Goal: Task Accomplishment & Management: Complete application form

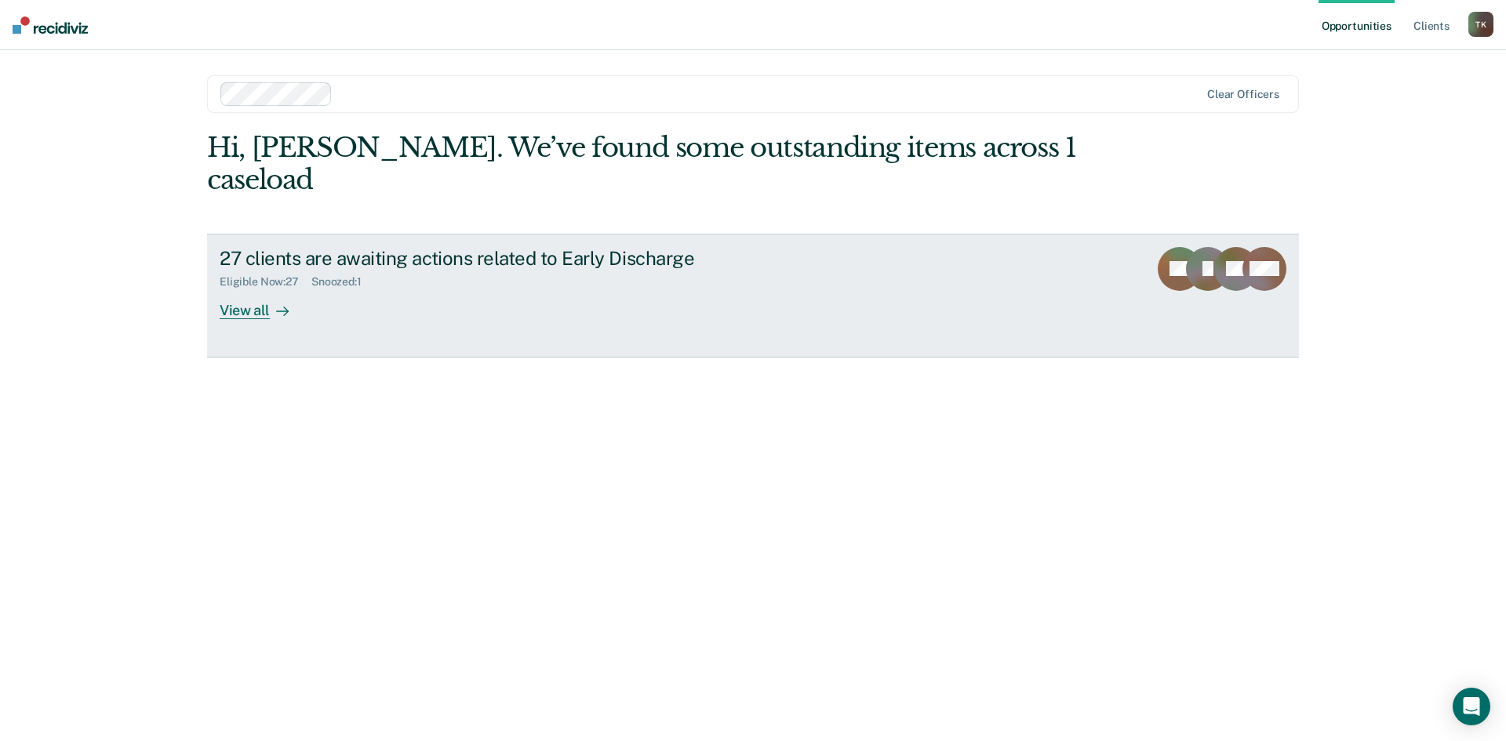
click at [249, 289] on div "View all" at bounding box center [264, 304] width 88 height 31
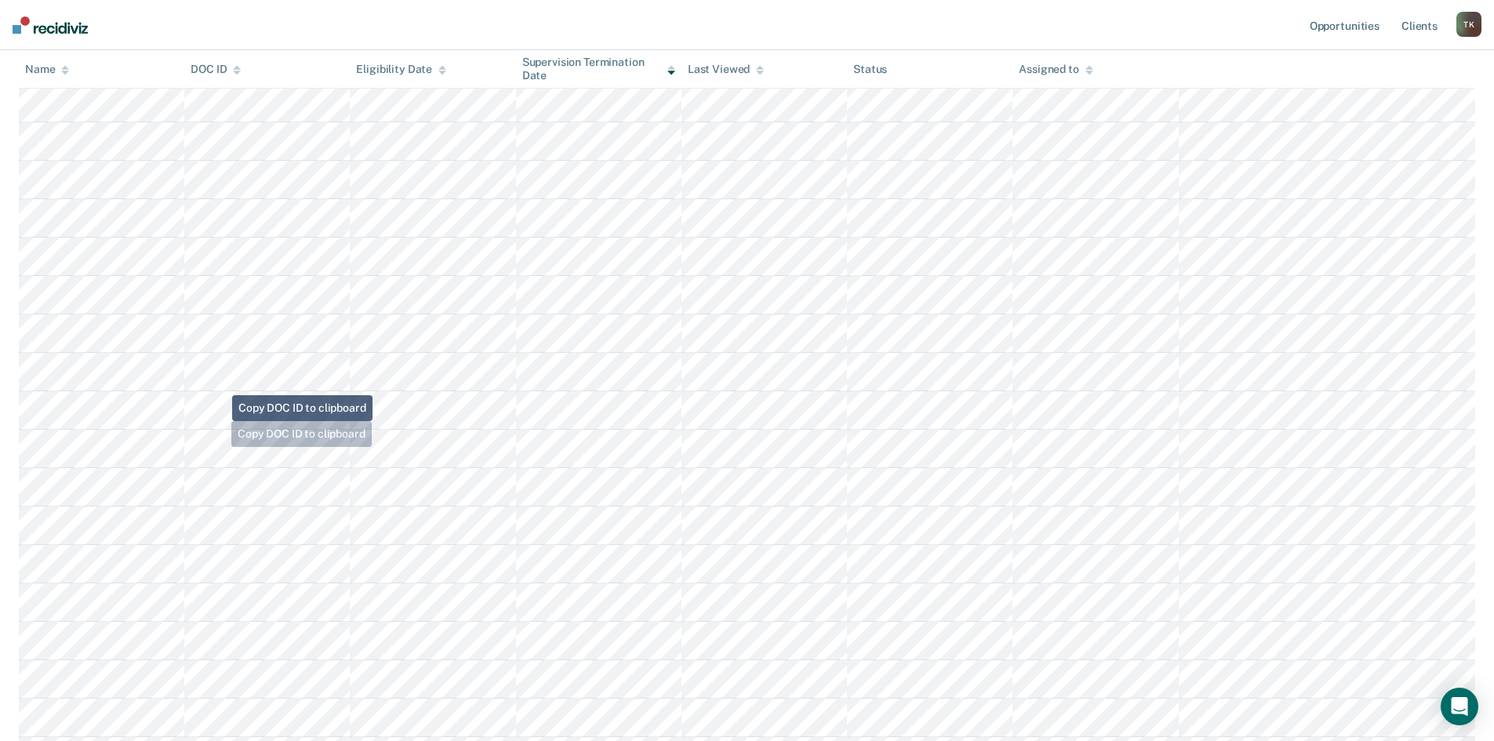
scroll to position [392, 0]
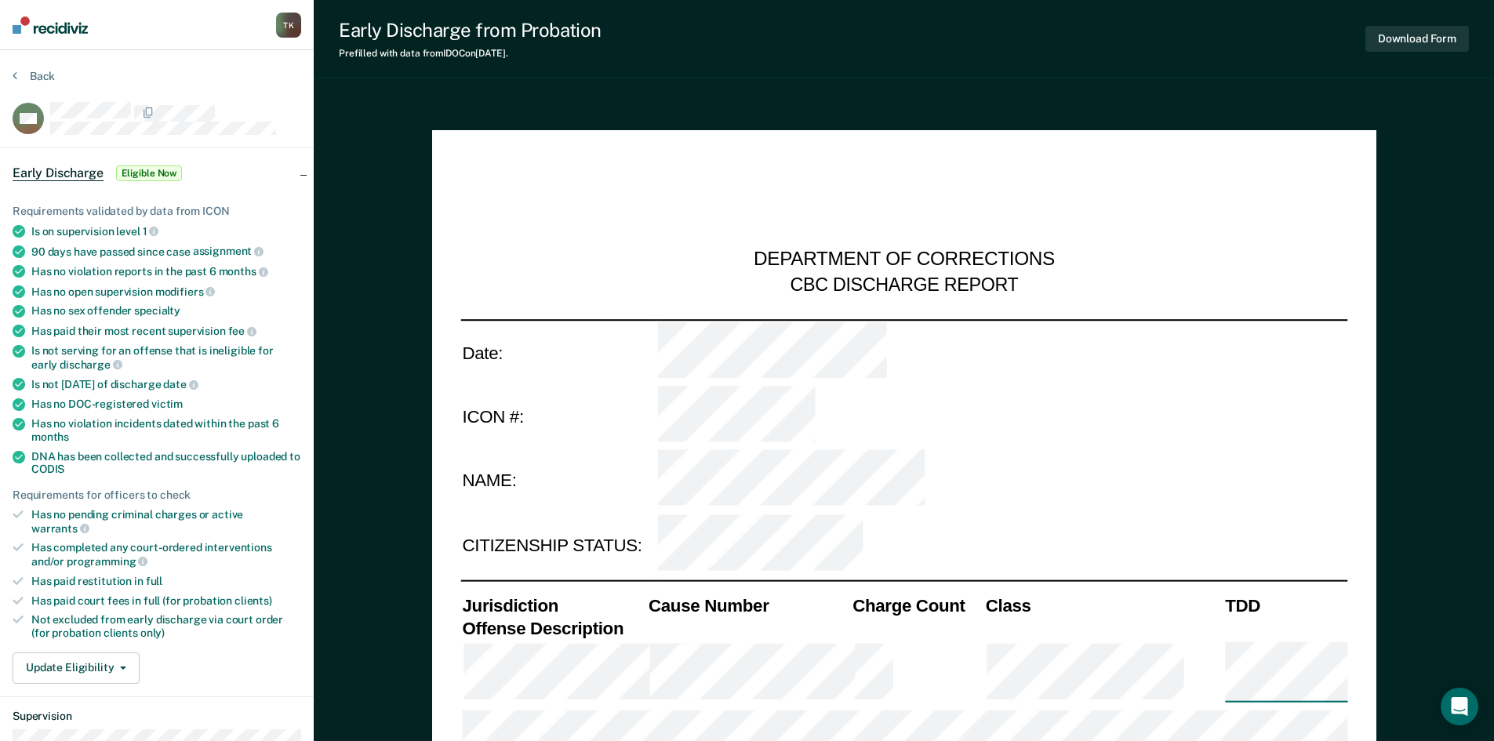
type textarea "x"
click at [30, 73] on button "Back" at bounding box center [34, 76] width 42 height 14
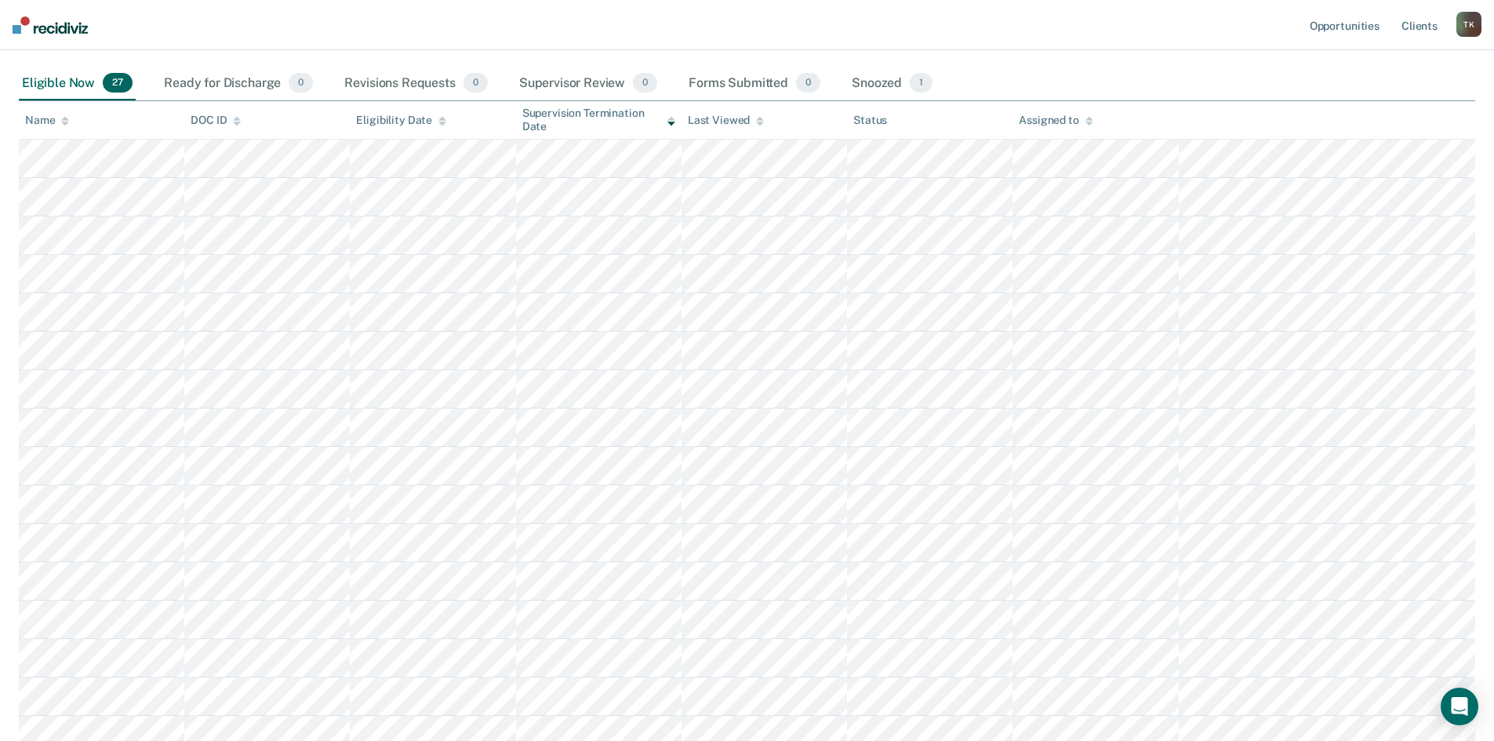
scroll to position [157, 0]
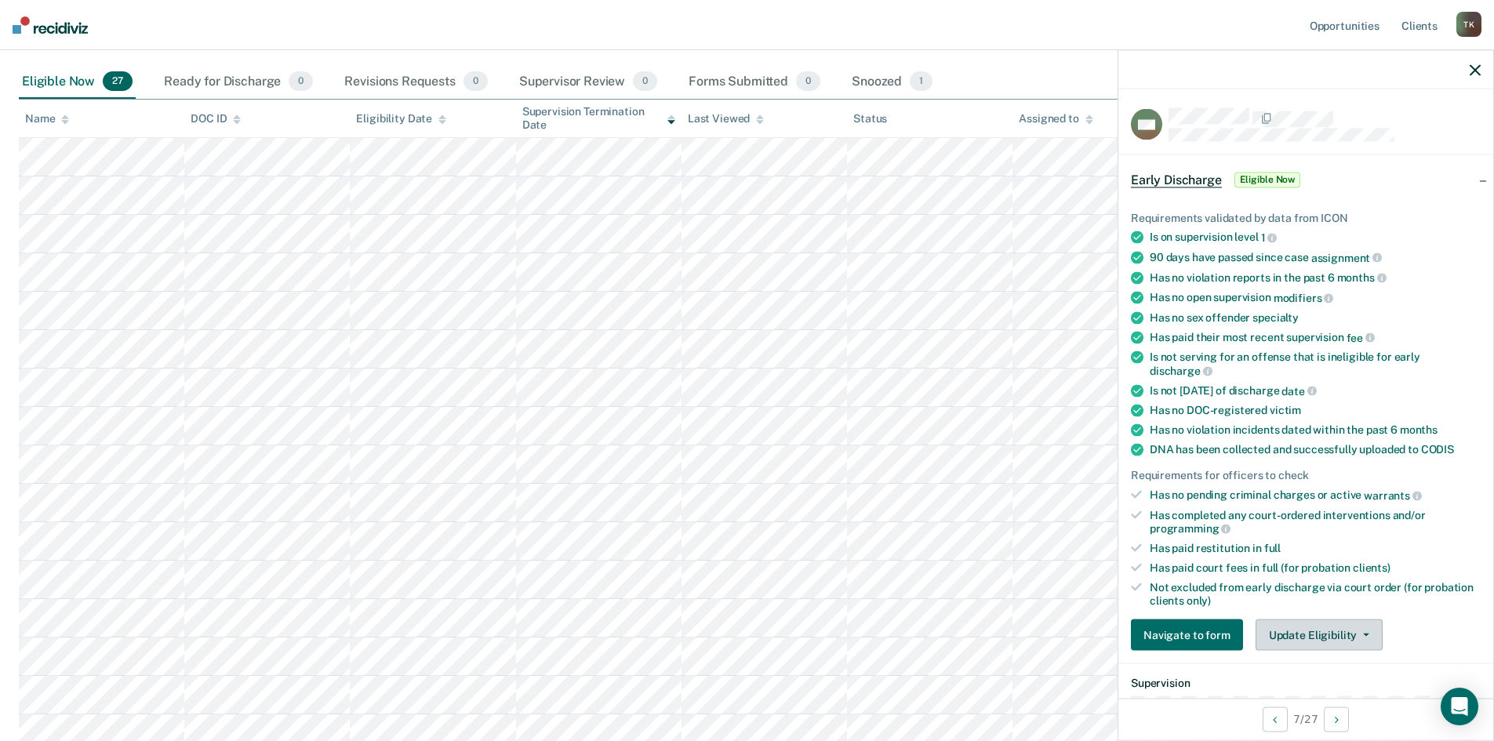
click at [1344, 630] on button "Update Eligibility" at bounding box center [1319, 635] width 127 height 31
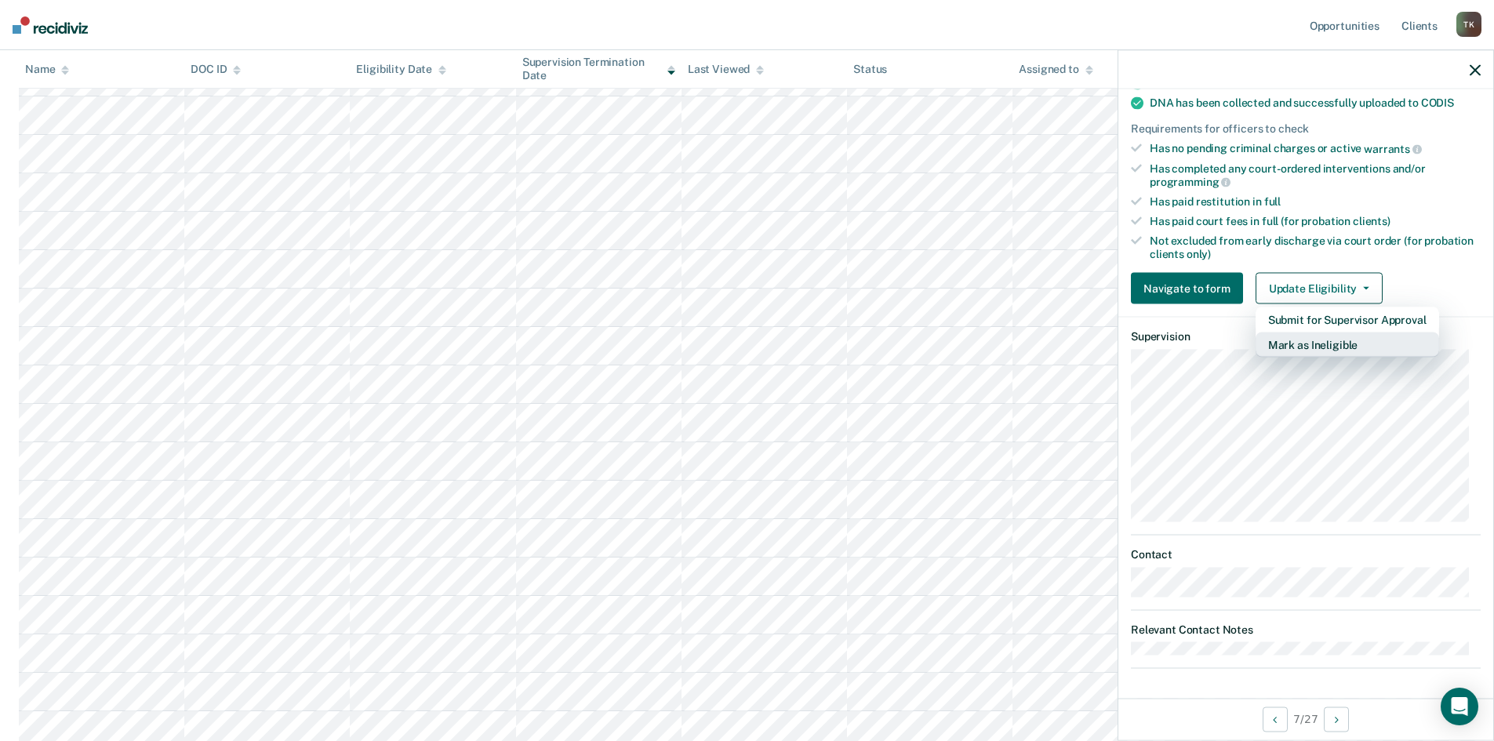
scroll to position [314, 0]
click at [1314, 315] on button "Submit for Supervisor Approval" at bounding box center [1348, 319] width 184 height 25
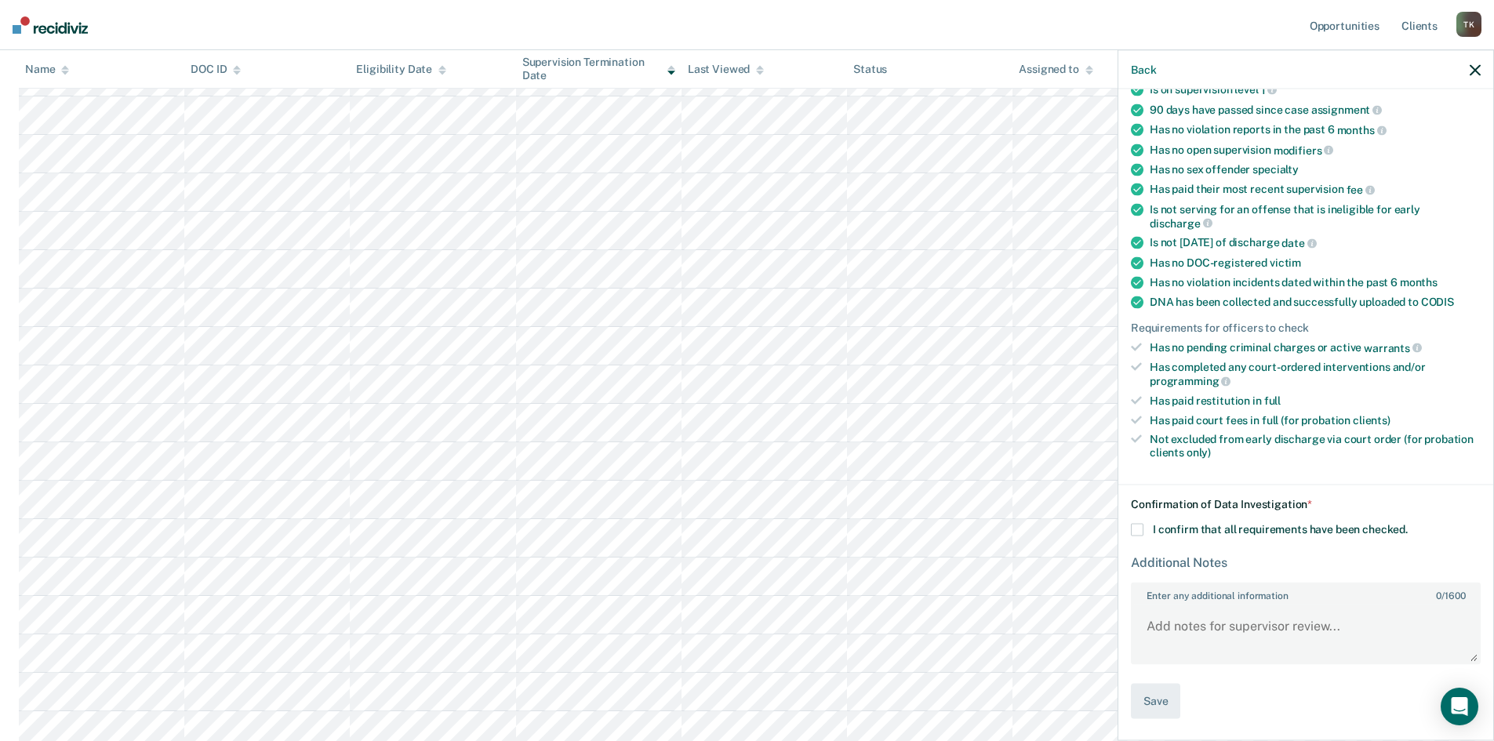
scroll to position [146, 0]
click at [1141, 528] on span at bounding box center [1137, 532] width 13 height 13
click at [1408, 526] on input "I confirm that all requirements have been checked." at bounding box center [1408, 526] width 0 height 0
click at [1165, 704] on button "Save" at bounding box center [1155, 703] width 49 height 35
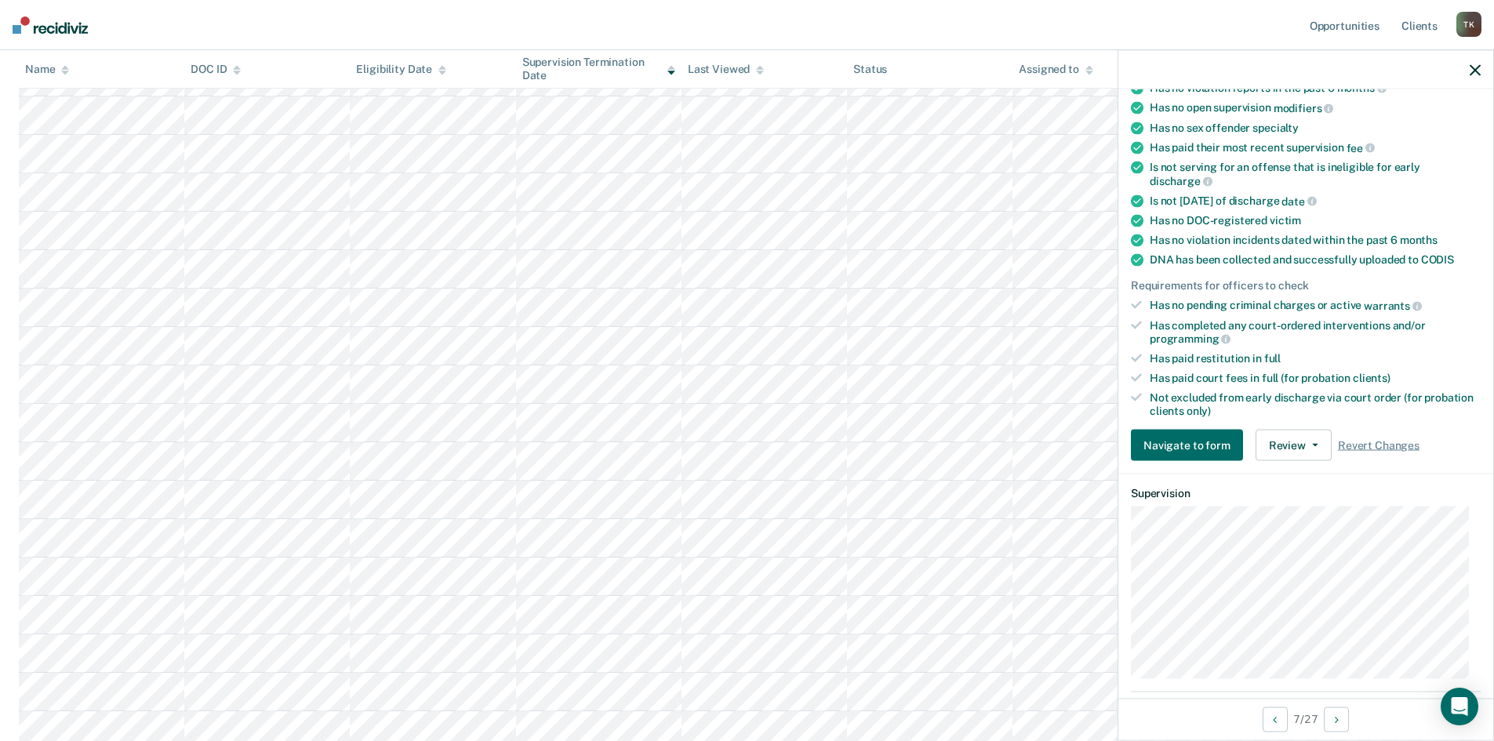
scroll to position [0, 0]
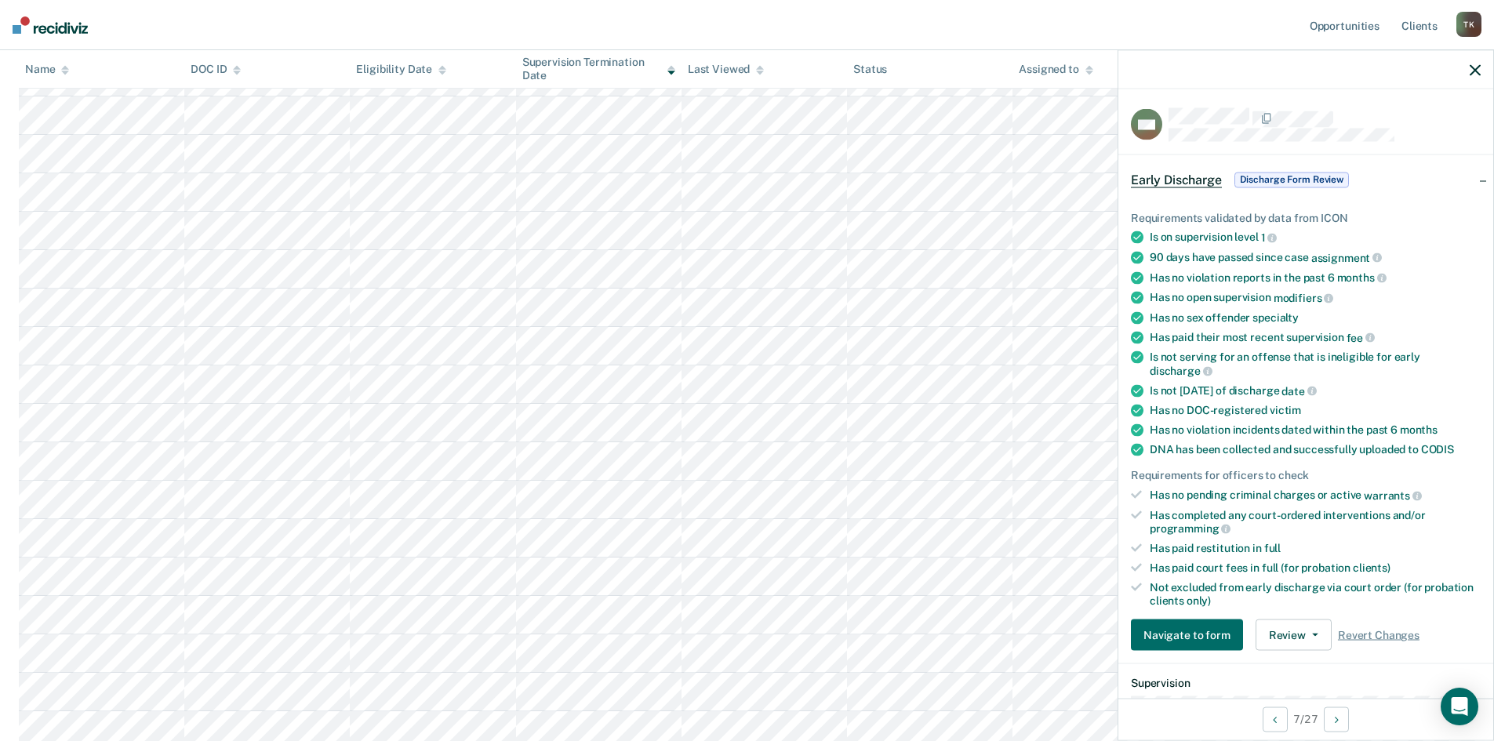
click at [1287, 179] on span "Discharge Form Review" at bounding box center [1292, 180] width 115 height 16
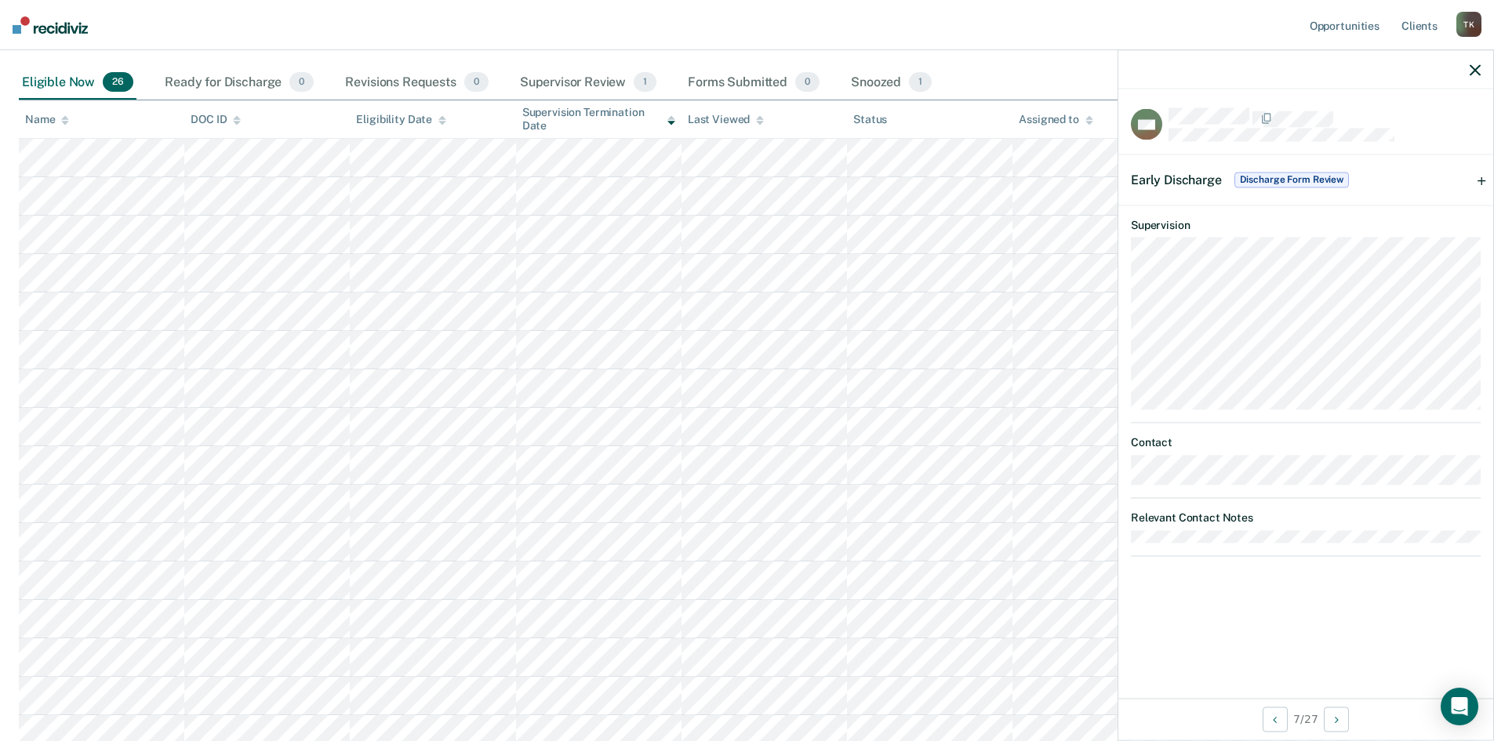
scroll to position [157, 0]
click at [1479, 67] on icon "button" at bounding box center [1475, 69] width 11 height 11
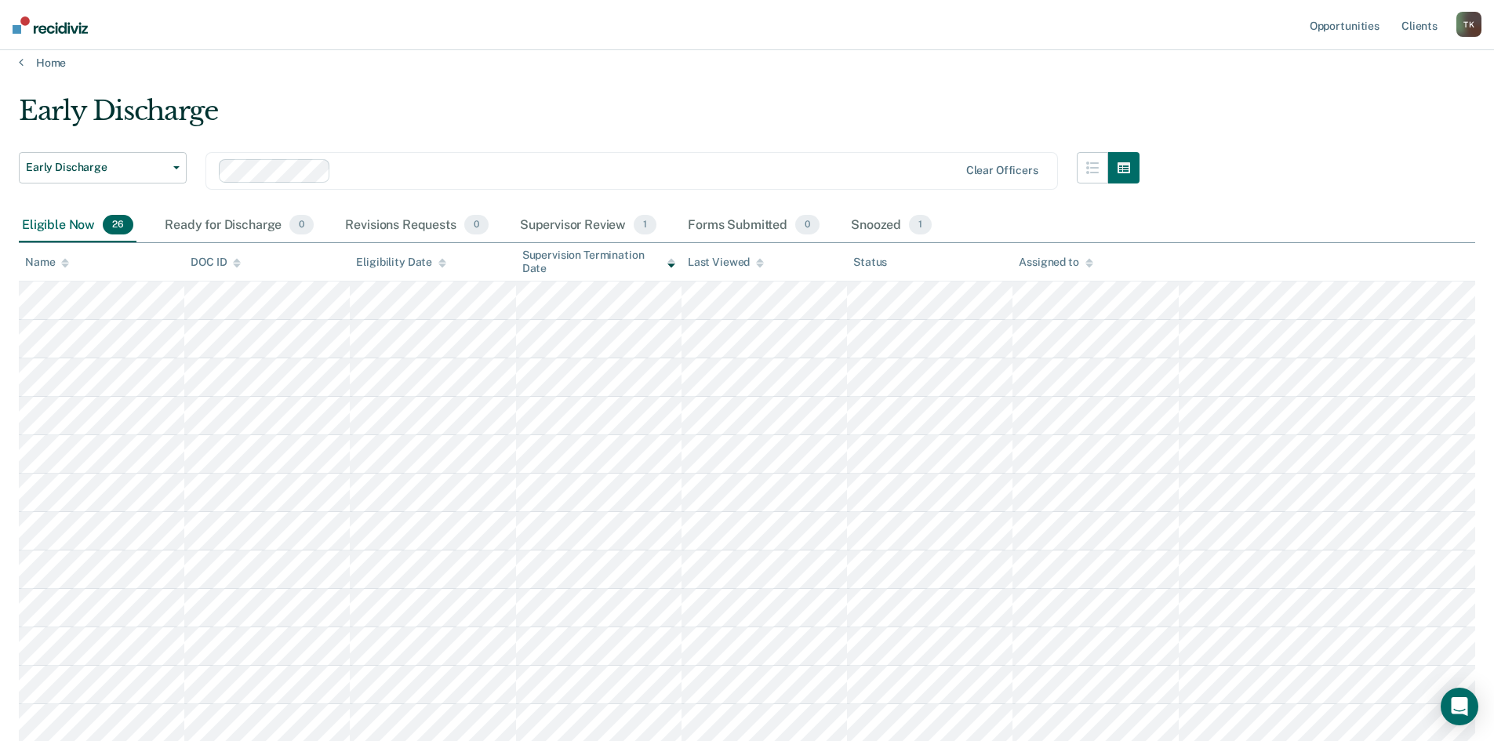
scroll to position [0, 0]
